Goal: Communication & Community: Answer question/provide support

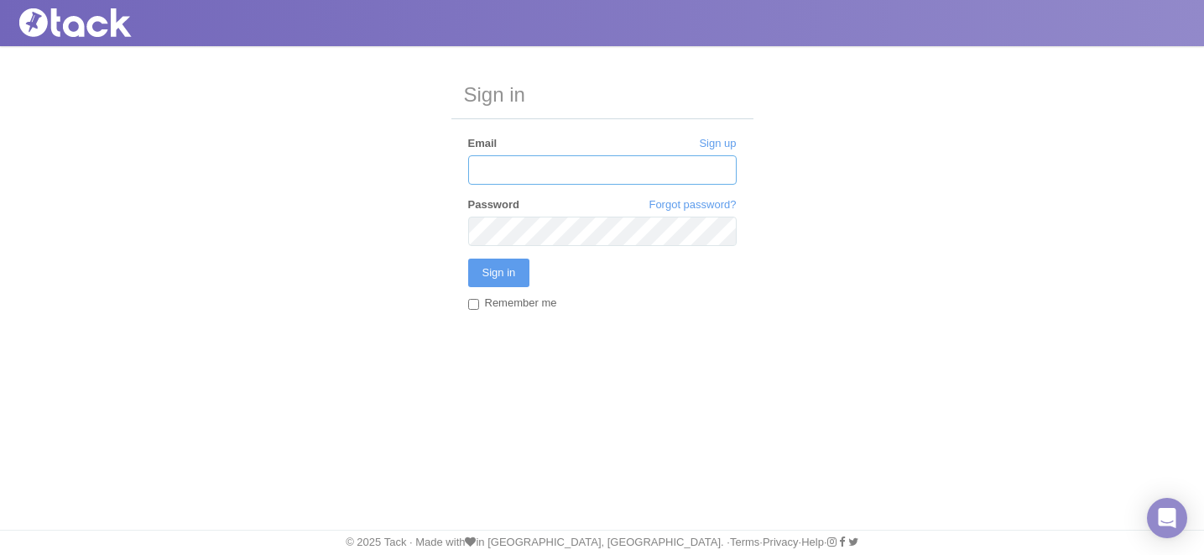
type input "[EMAIL_ADDRESS][DOMAIN_NAME]"
click at [540, 303] on label "Remember me" at bounding box center [512, 304] width 89 height 18
click at [479, 303] on input "Remember me" at bounding box center [473, 304] width 11 height 11
checkbox input "true"
click at [505, 262] on input "Sign in" at bounding box center [499, 272] width 62 height 29
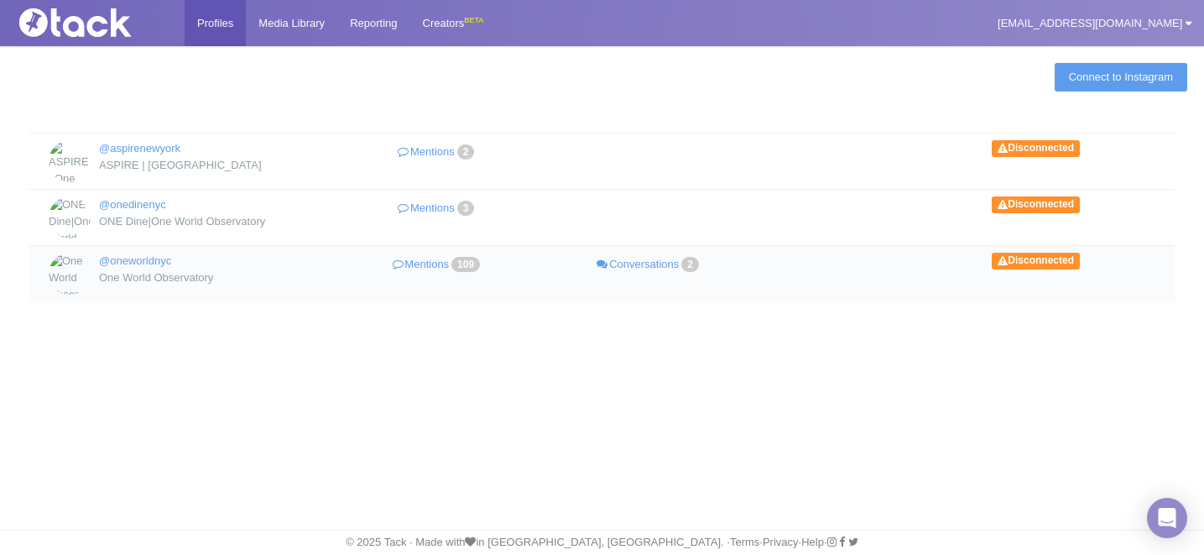
click at [884, 274] on li at bounding box center [860, 265] width 211 height 24
click at [1101, 79] on link "Connect to Instagram" at bounding box center [1121, 77] width 133 height 29
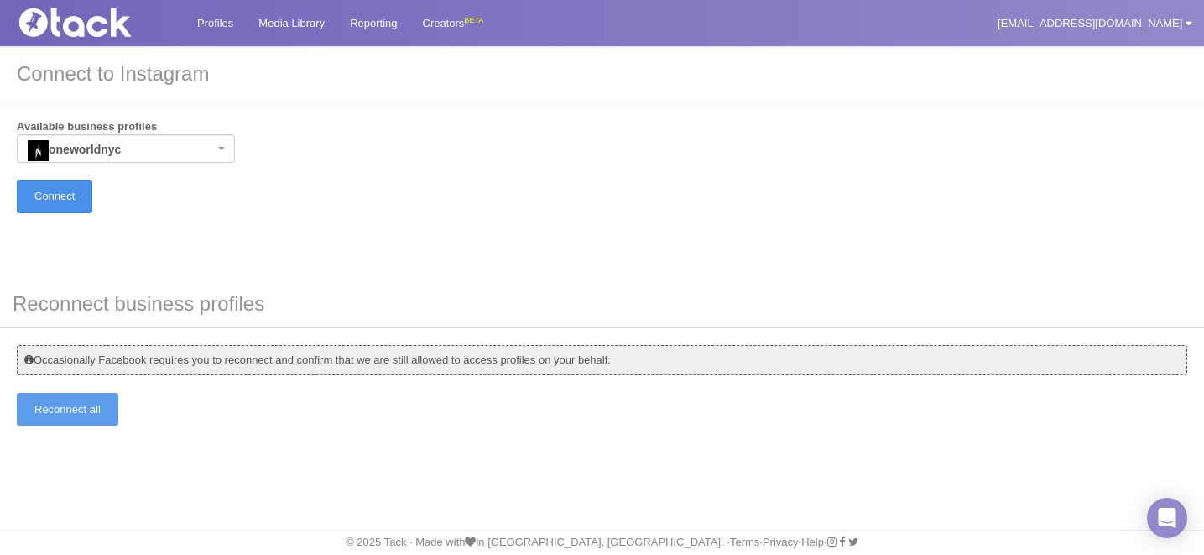
click at [70, 190] on input "Connect" at bounding box center [55, 196] width 76 height 33
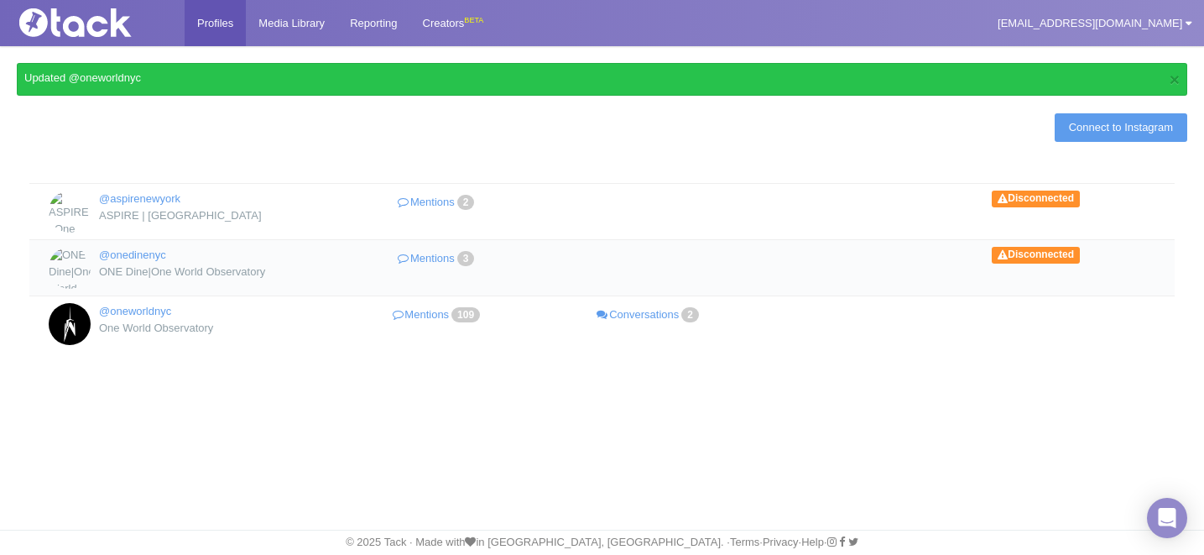
click at [1056, 247] on span "Disconnected" at bounding box center [1036, 255] width 88 height 17
click at [1061, 136] on link "Connect to Instagram" at bounding box center [1121, 127] width 133 height 29
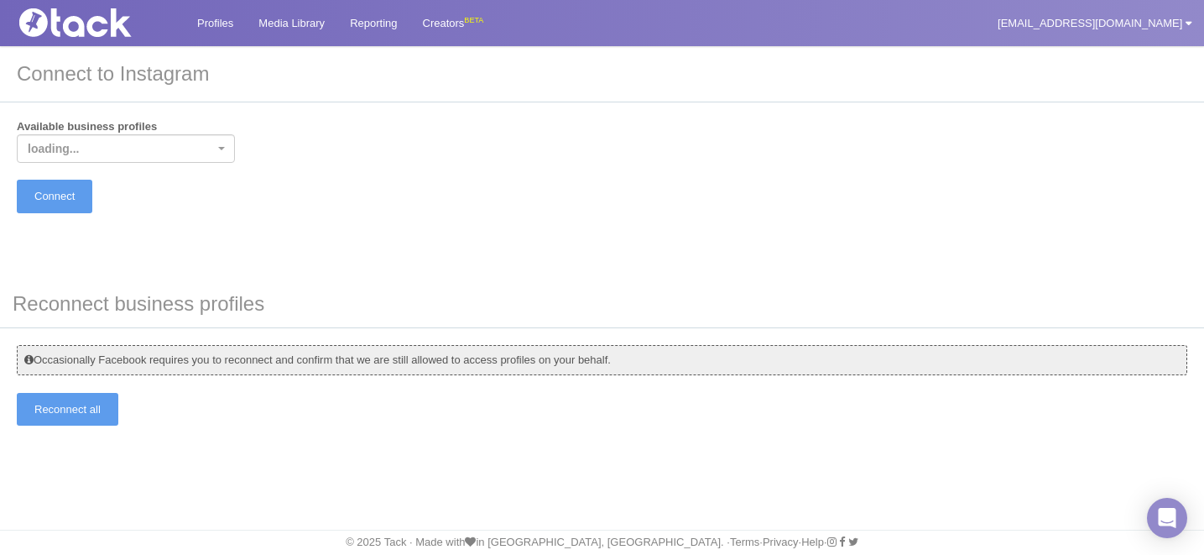
click at [150, 149] on span "loading..." at bounding box center [121, 148] width 186 height 17
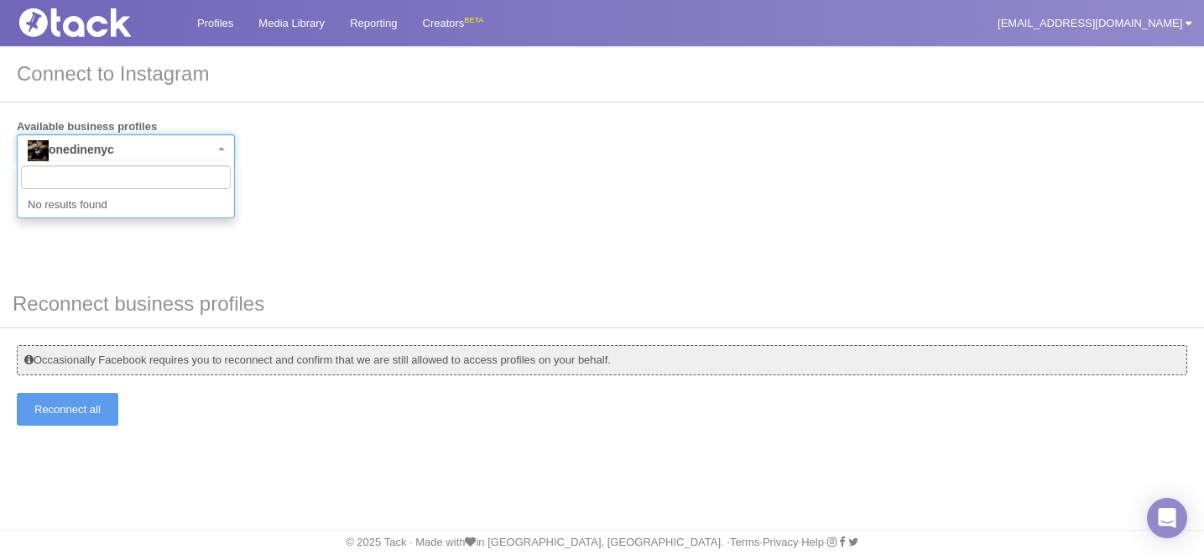
click at [386, 169] on div "Available business profiles onedinenyc aspirenewyork onedinenyc Connect" at bounding box center [602, 165] width 1171 height 93
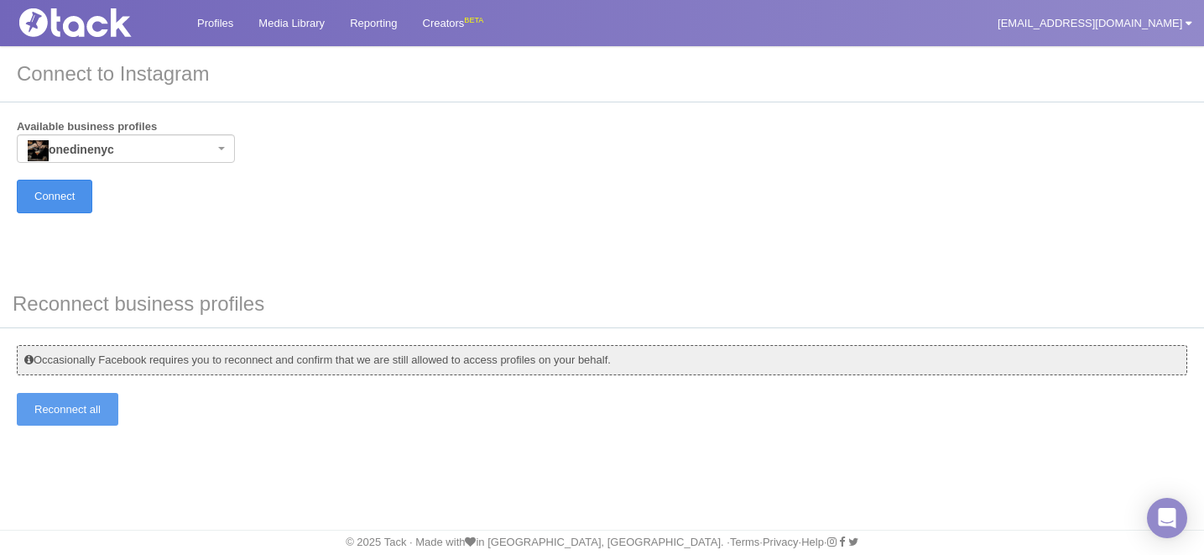
drag, startPoint x: 70, startPoint y: 198, endPoint x: 86, endPoint y: 201, distance: 16.1
click at [71, 198] on input "Connect" at bounding box center [55, 196] width 76 height 33
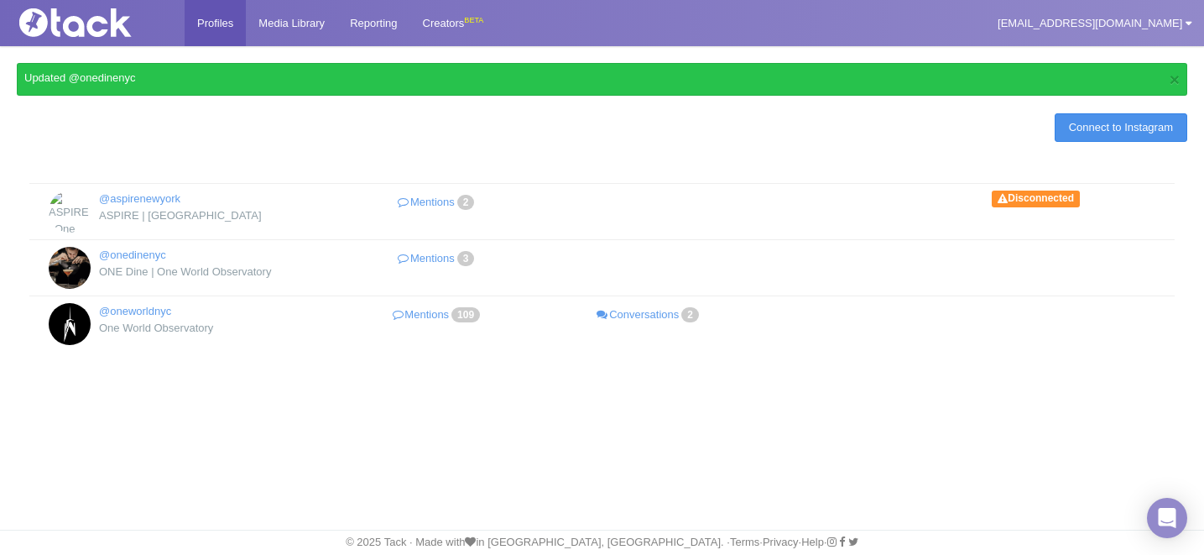
click at [1127, 127] on link "Connect to Instagram" at bounding box center [1121, 127] width 133 height 29
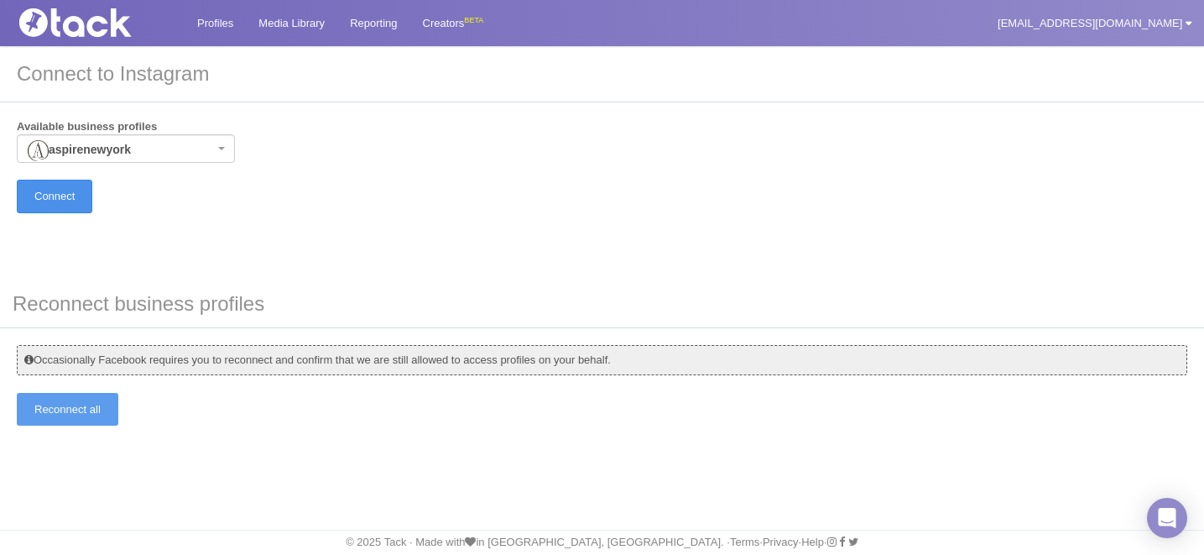
click at [85, 194] on input "Connect" at bounding box center [55, 196] width 76 height 33
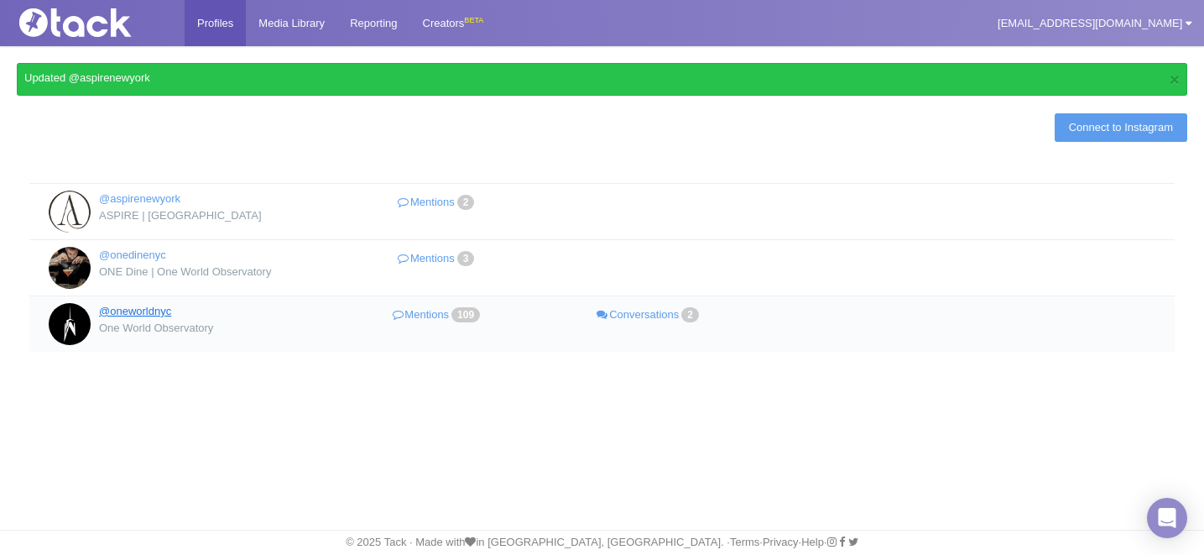
click at [128, 311] on link "@oneworldnyc" at bounding box center [135, 311] width 72 height 13
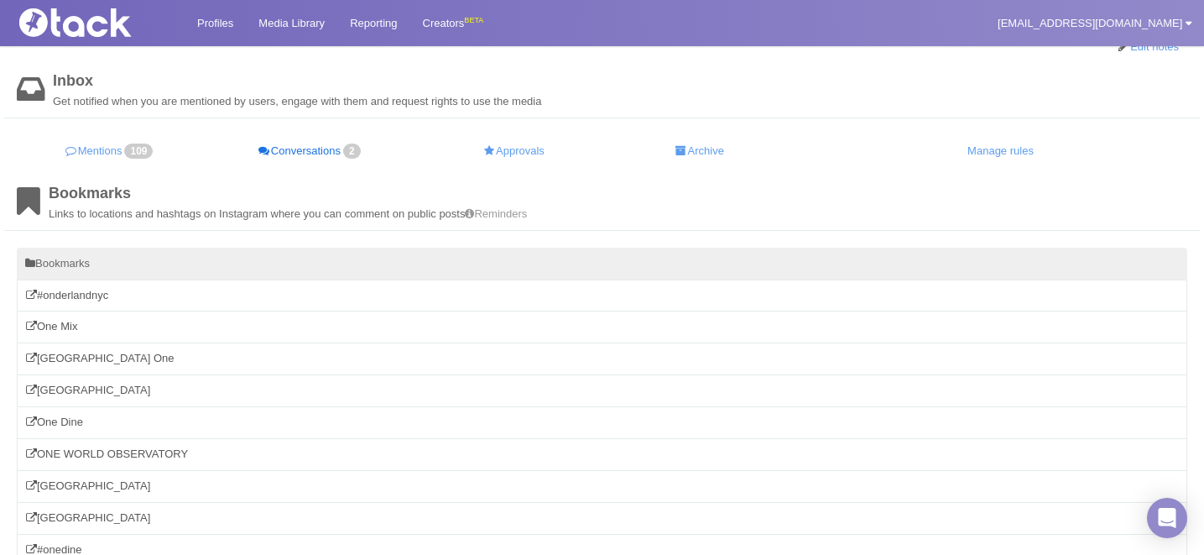
scroll to position [89, 0]
click at [309, 140] on link "Conversations 2" at bounding box center [310, 149] width 213 height 33
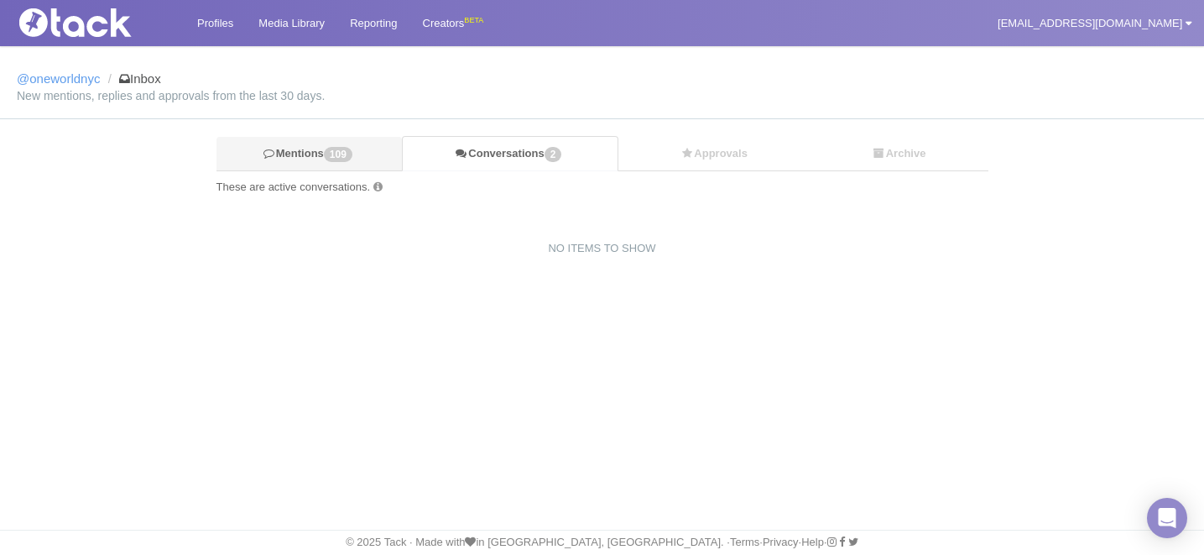
click at [348, 158] on span "109" at bounding box center [338, 154] width 29 height 15
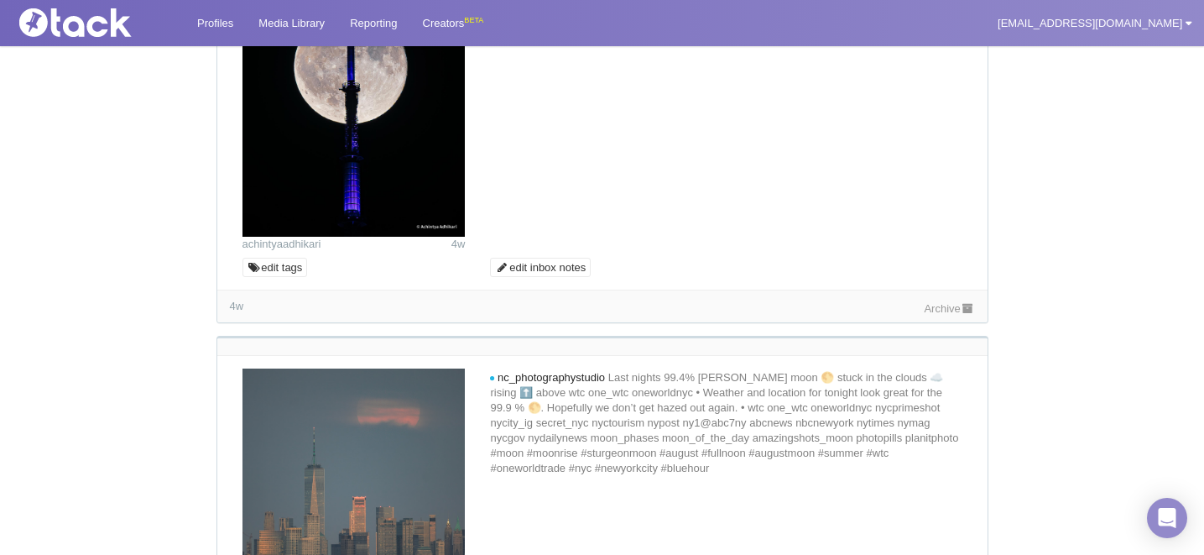
scroll to position [4560, 0]
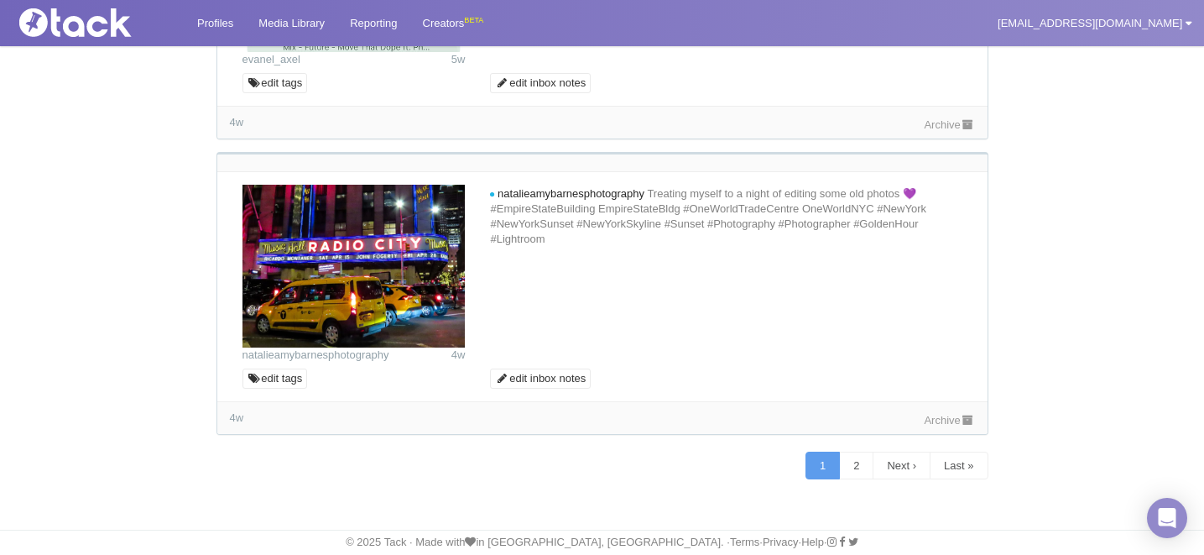
scroll to position [10774, 0]
click at [889, 462] on link "Next ›" at bounding box center [902, 465] width 58 height 29
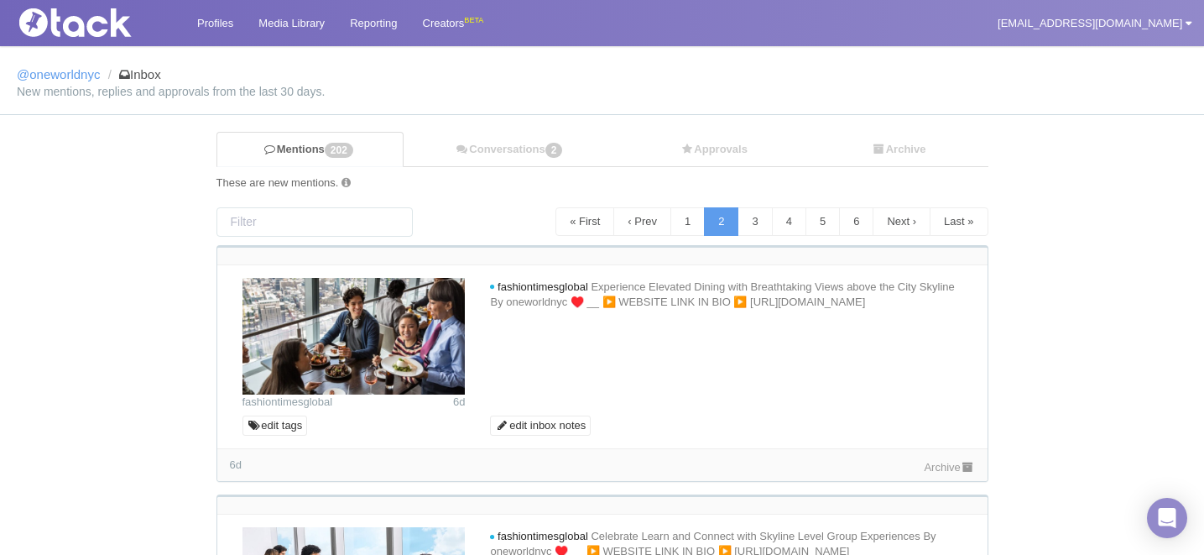
scroll to position [0, 0]
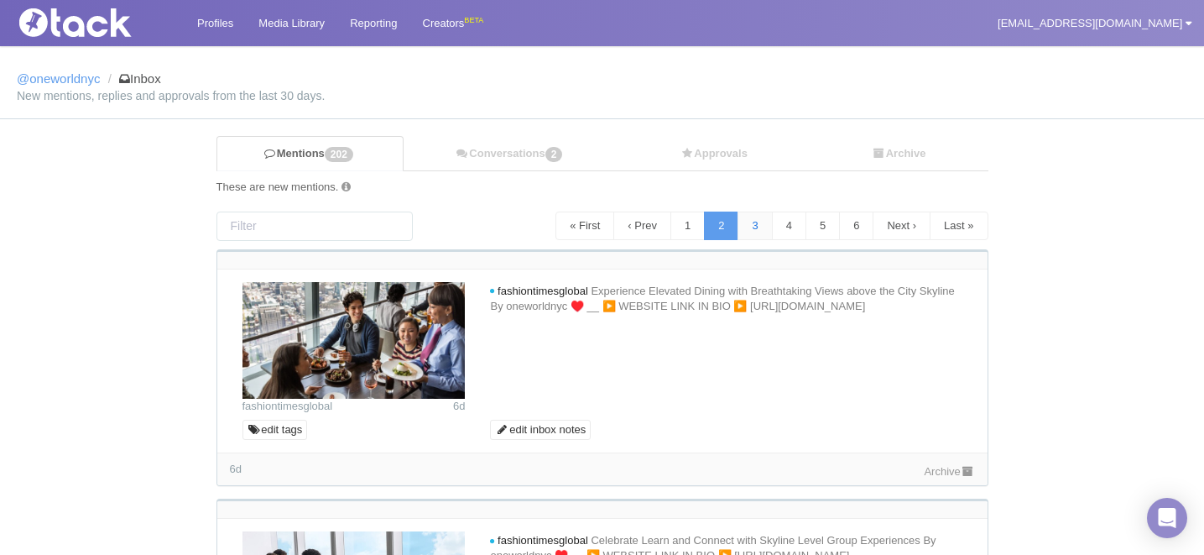
click at [753, 222] on link "3" at bounding box center [755, 225] width 34 height 29
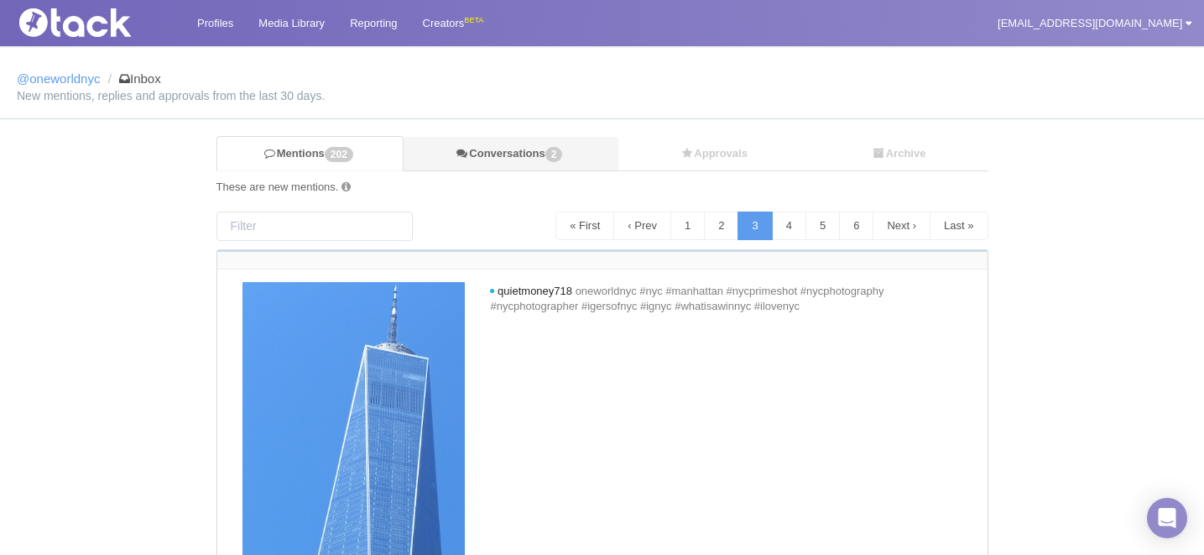
drag, startPoint x: 546, startPoint y: 158, endPoint x: 535, endPoint y: 154, distance: 11.7
click at [535, 154] on link "Conversations 2" at bounding box center [511, 154] width 214 height 34
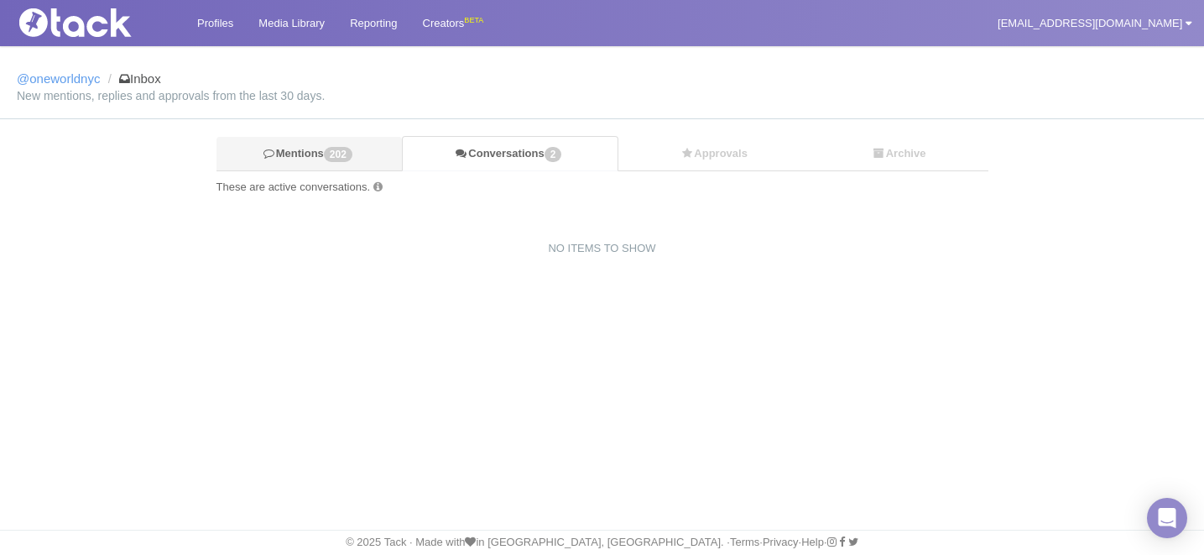
click at [337, 150] on span "202" at bounding box center [338, 154] width 29 height 15
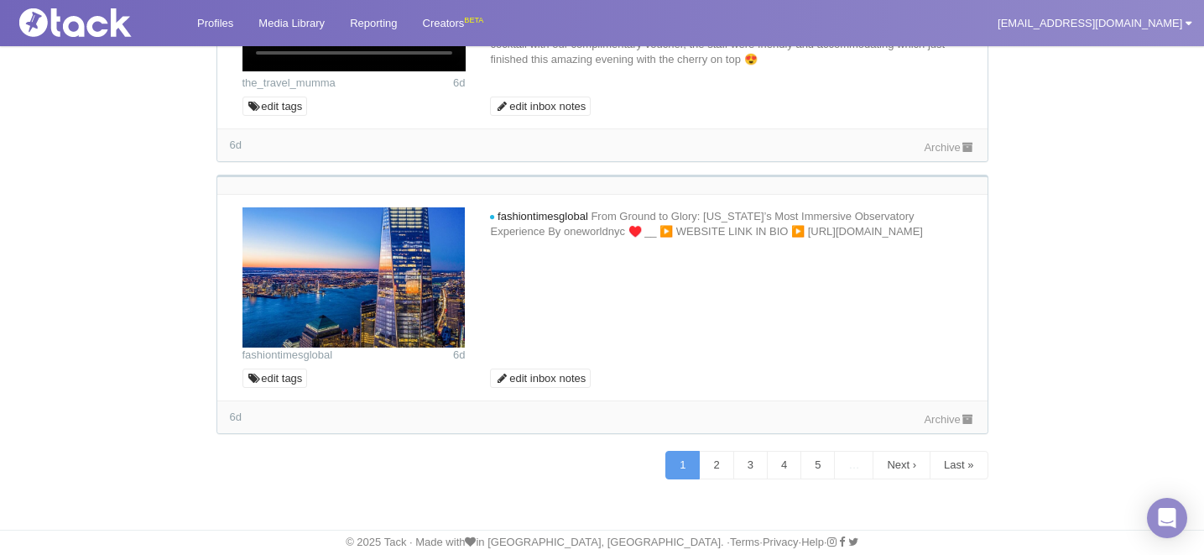
scroll to position [8438, 0]
